Goal: Find specific page/section: Find specific page/section

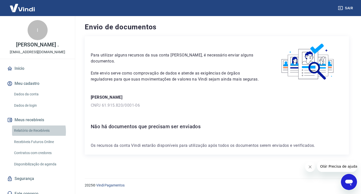
click at [28, 136] on link "Relatório de Recebíveis" at bounding box center [40, 130] width 57 height 10
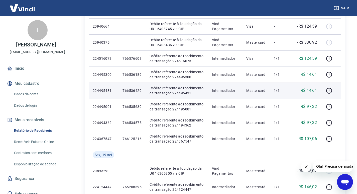
scroll to position [125, 0]
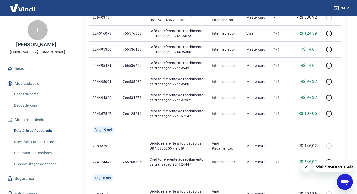
click at [41, 147] on link "Recebíveis Futuros Online" at bounding box center [40, 142] width 57 height 10
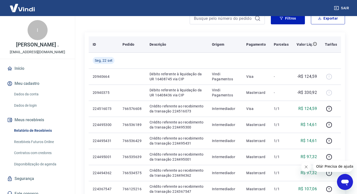
scroll to position [25, 0]
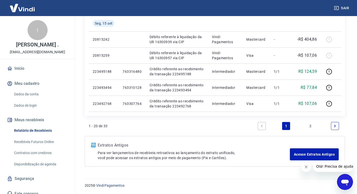
scroll to position [11, 0]
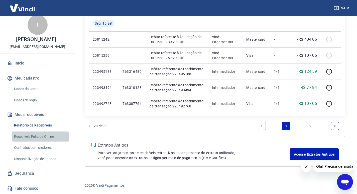
click at [50, 137] on link "Recebíveis Futuros Online" at bounding box center [40, 136] width 57 height 10
